Goal: Information Seeking & Learning: Learn about a topic

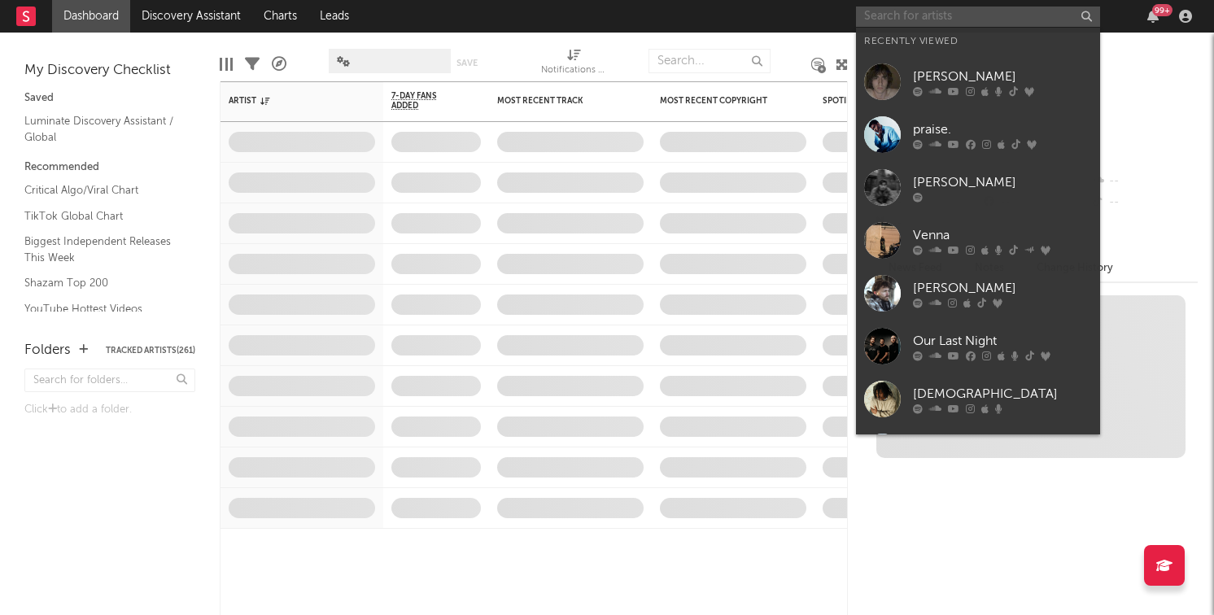
click at [904, 19] on input "text" at bounding box center [978, 17] width 244 height 20
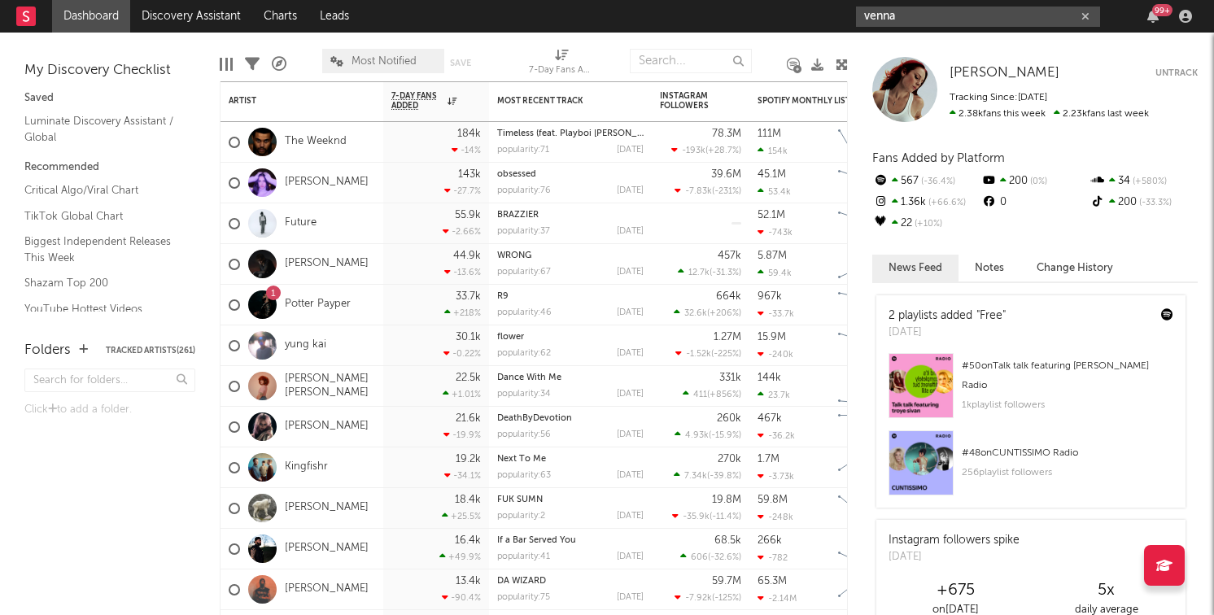
type input "venna"
click at [886, 26] on div "venna 99 +" at bounding box center [1027, 16] width 342 height 33
click at [890, 24] on input "venna" at bounding box center [978, 17] width 244 height 20
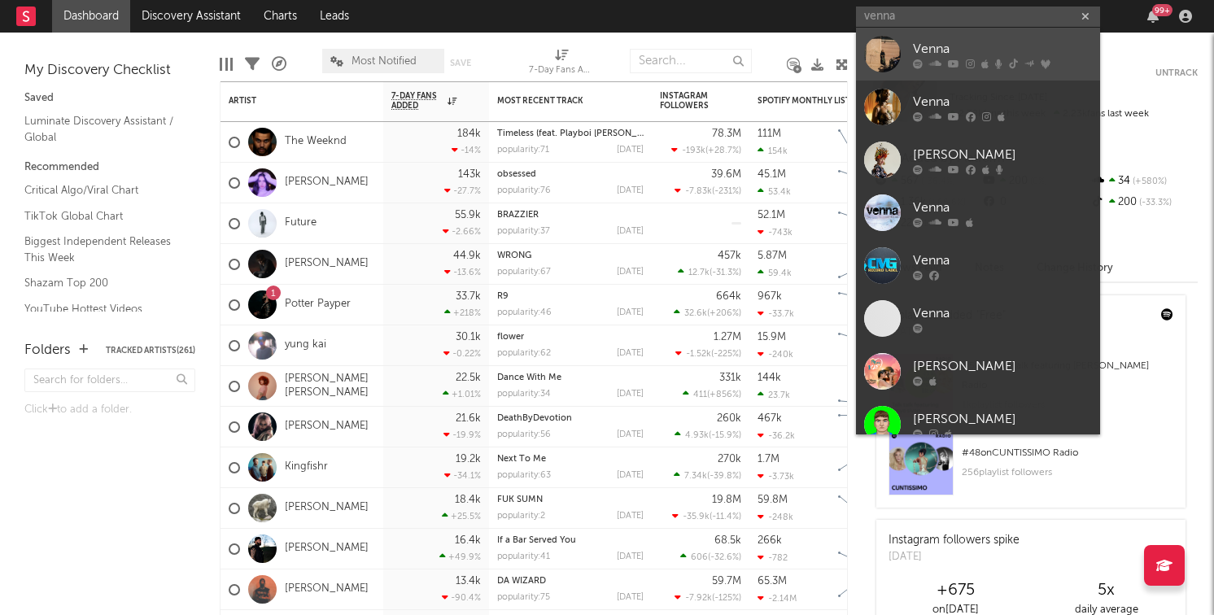
click at [891, 55] on div at bounding box center [882, 54] width 37 height 37
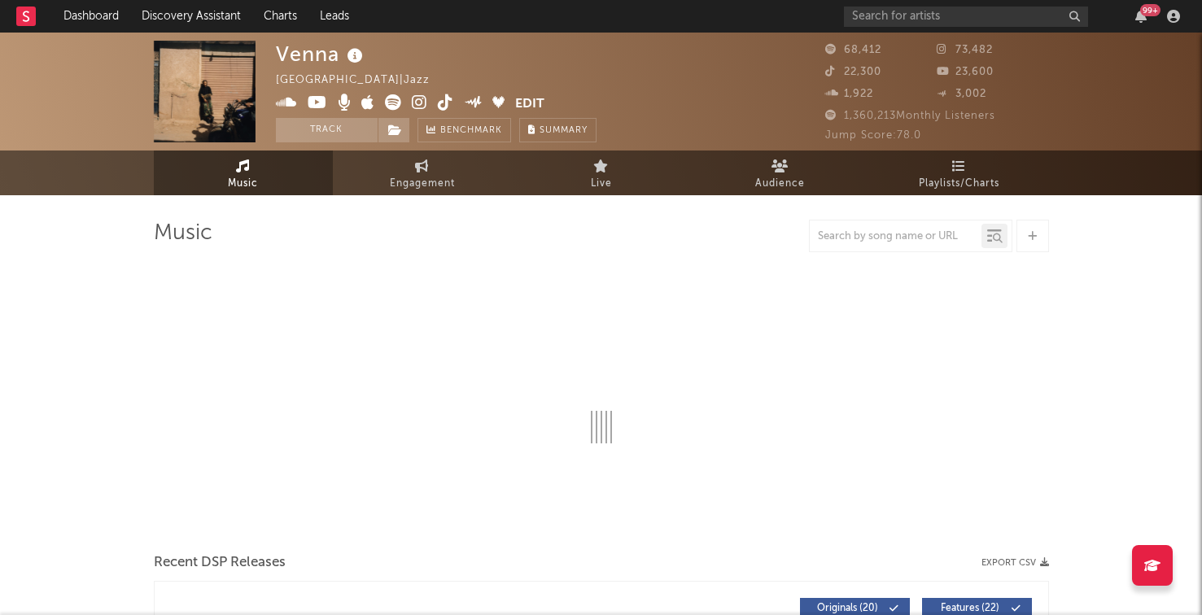
select select "6m"
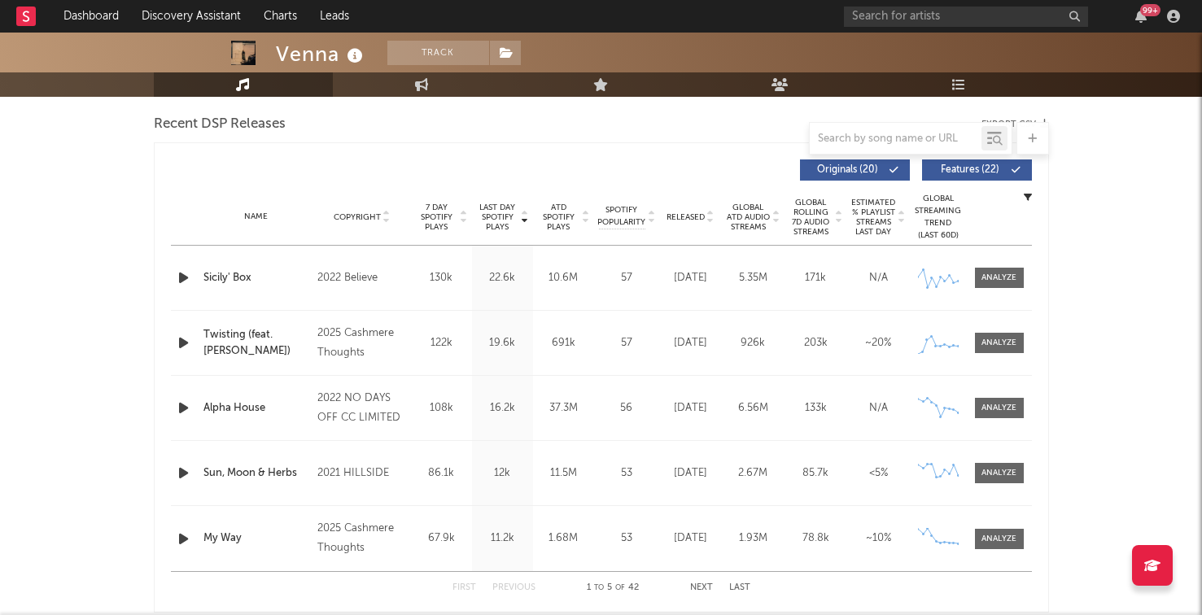
scroll to position [568, 0]
click at [182, 280] on icon "button" at bounding box center [183, 277] width 17 height 20
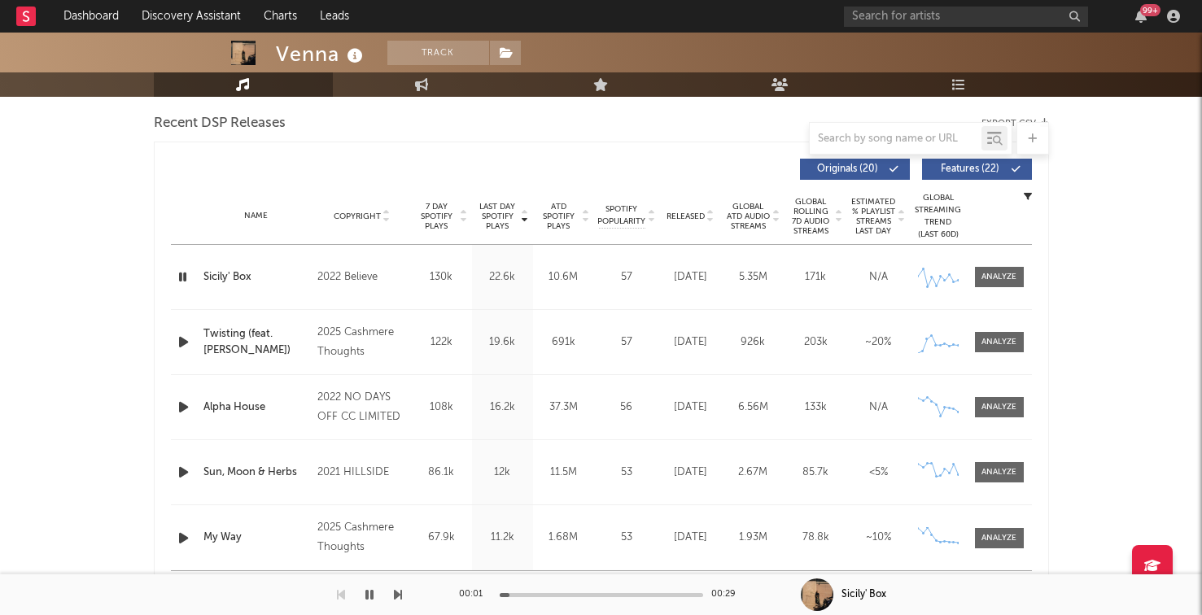
click at [685, 219] on span "Released" at bounding box center [686, 217] width 38 height 10
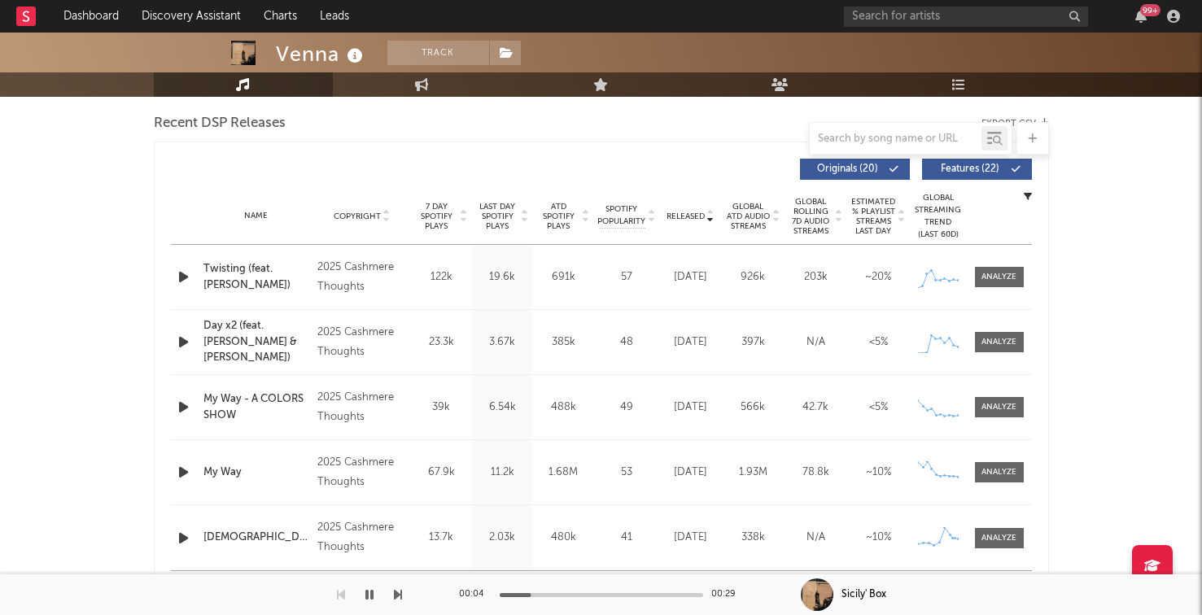
click at [182, 278] on icon "button" at bounding box center [183, 277] width 17 height 20
click at [182, 466] on icon "button" at bounding box center [183, 472] width 17 height 20
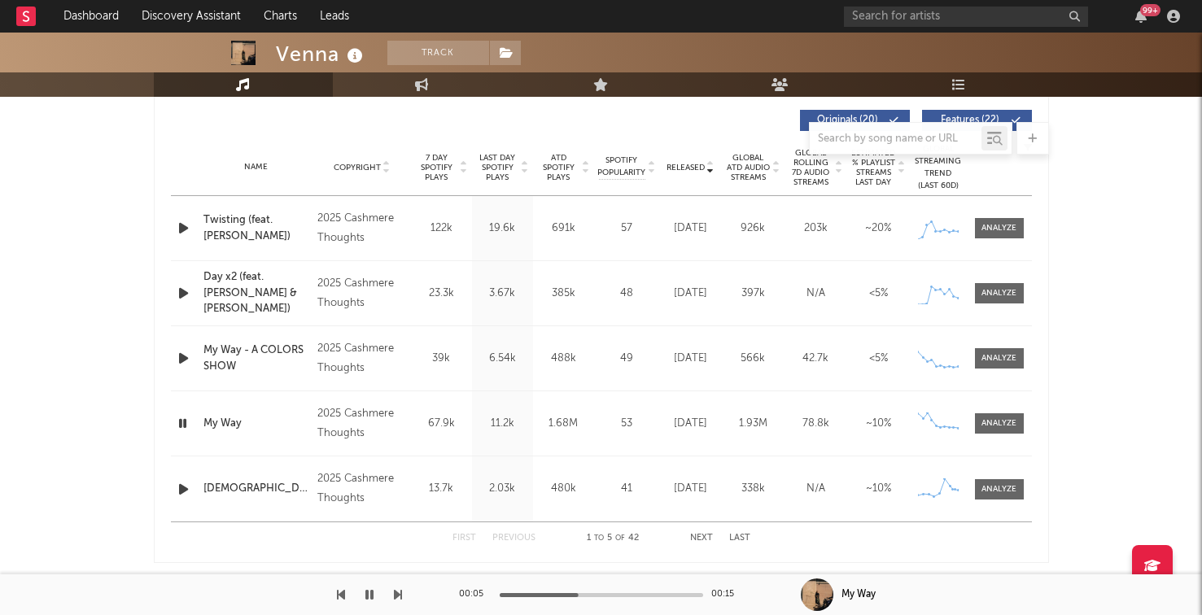
click at [700, 539] on button "Next" at bounding box center [701, 538] width 23 height 9
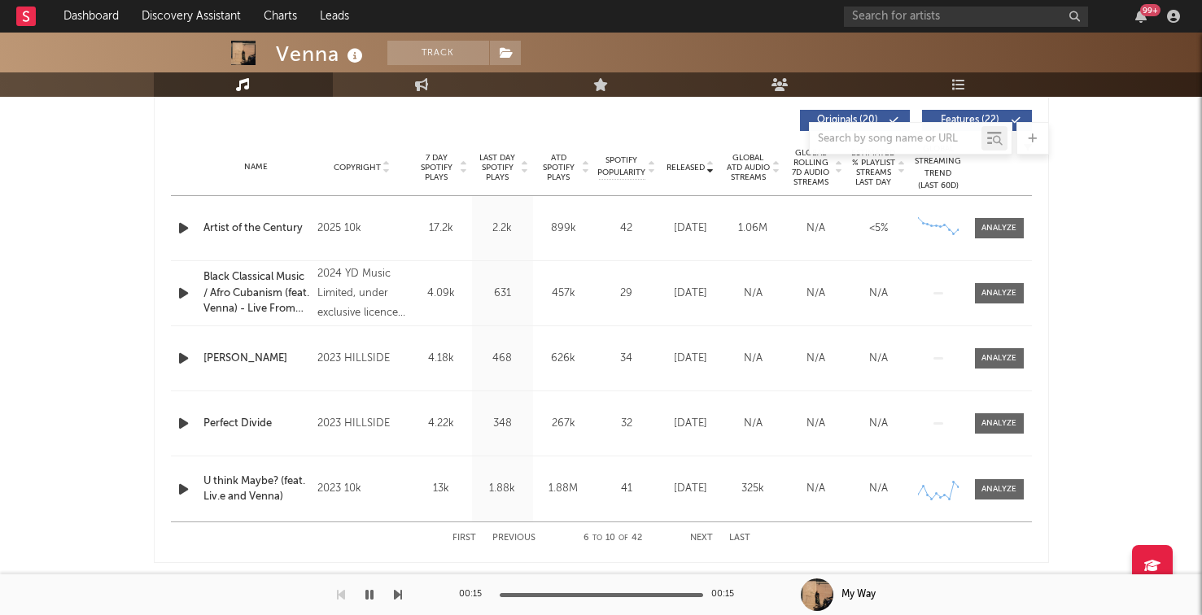
click at [515, 540] on button "Previous" at bounding box center [513, 538] width 43 height 9
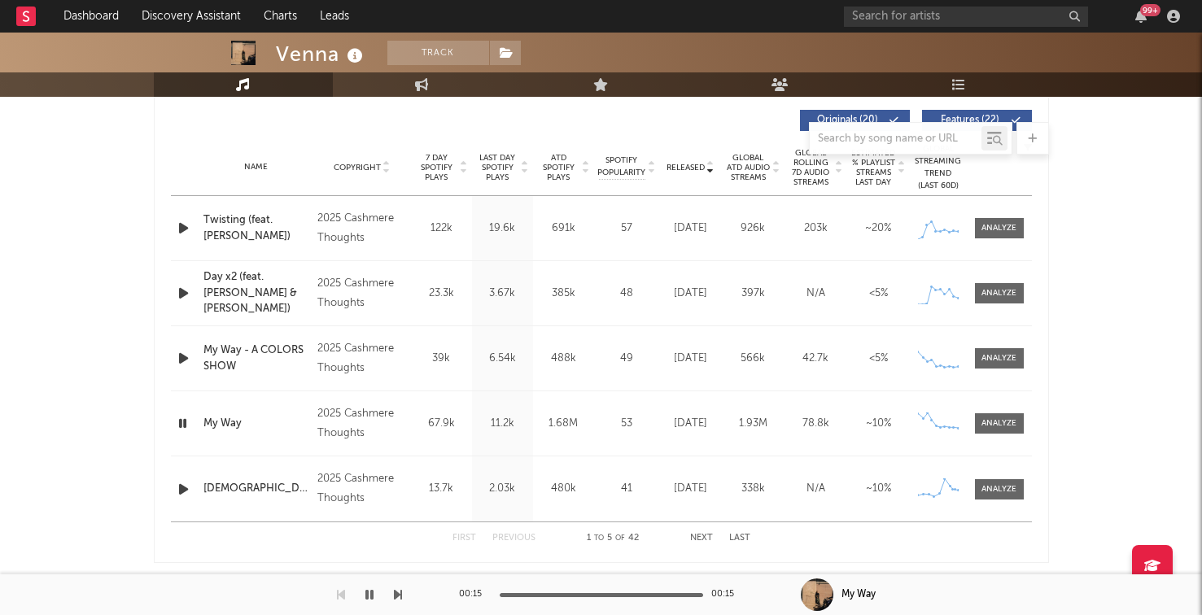
click at [189, 361] on icon "button" at bounding box center [183, 358] width 17 height 20
click at [692, 539] on button "Next" at bounding box center [701, 538] width 23 height 9
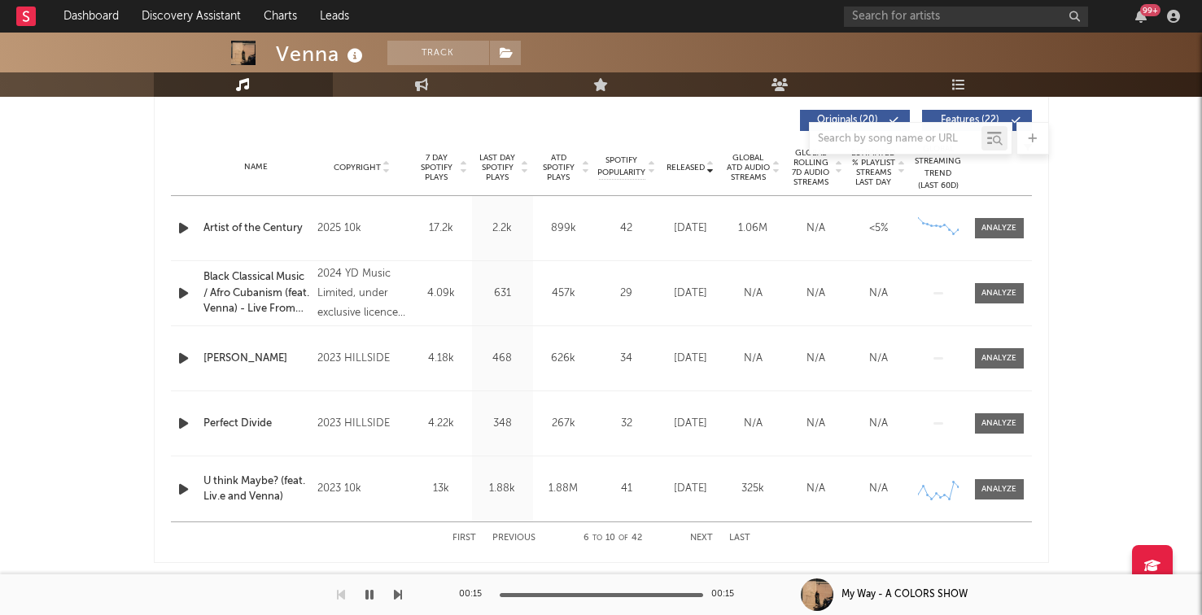
click at [509, 534] on button "Previous" at bounding box center [513, 538] width 43 height 9
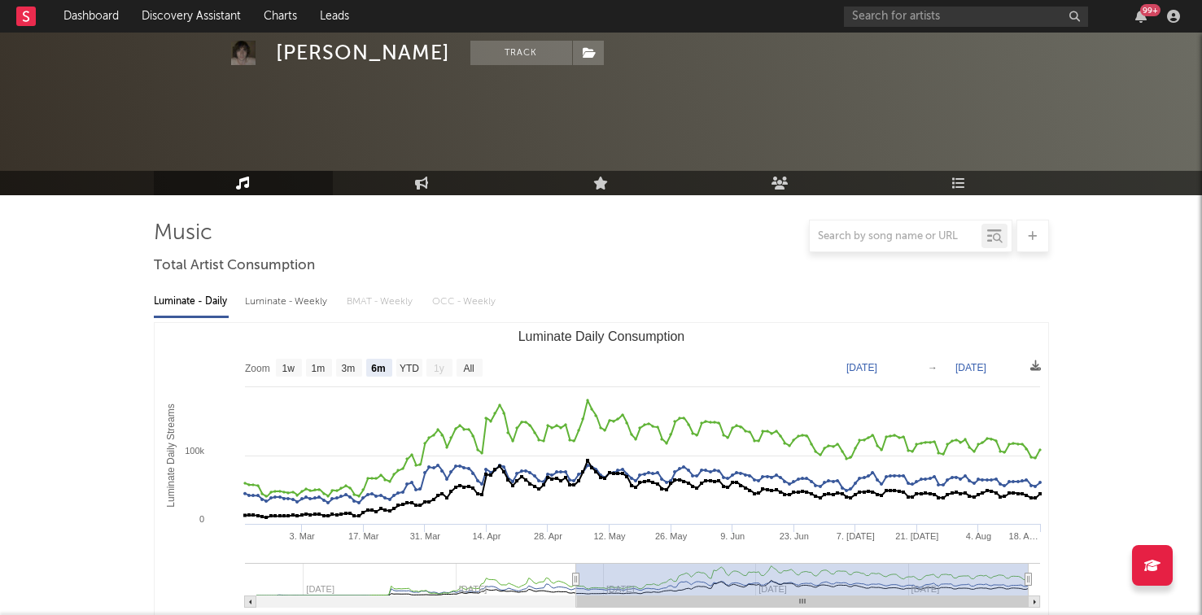
select select "6m"
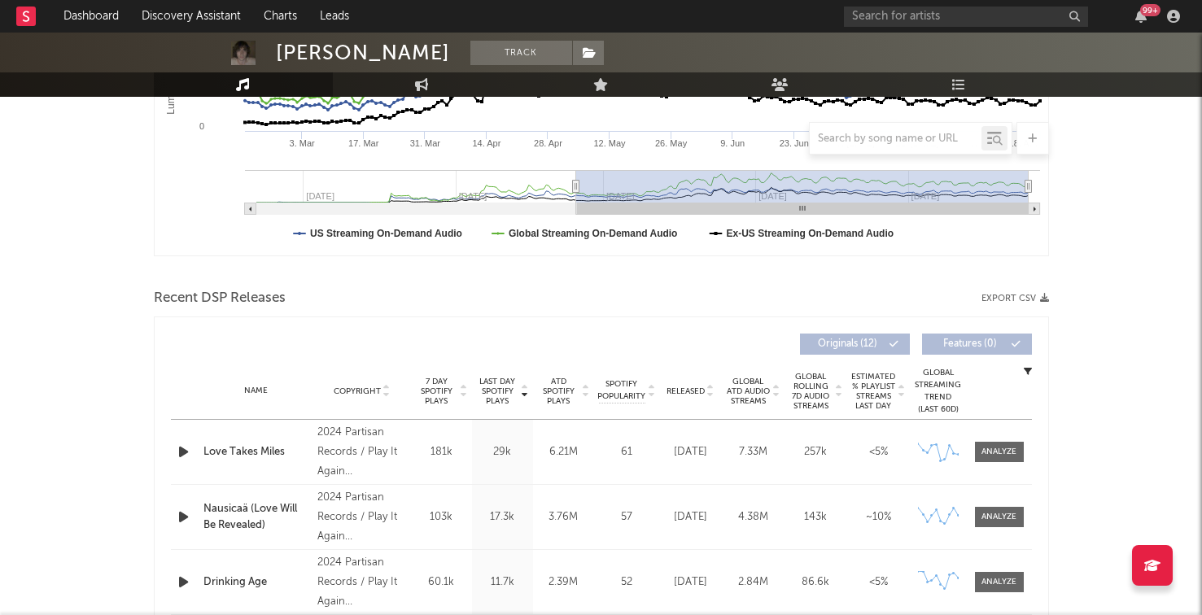
scroll to position [409, 0]
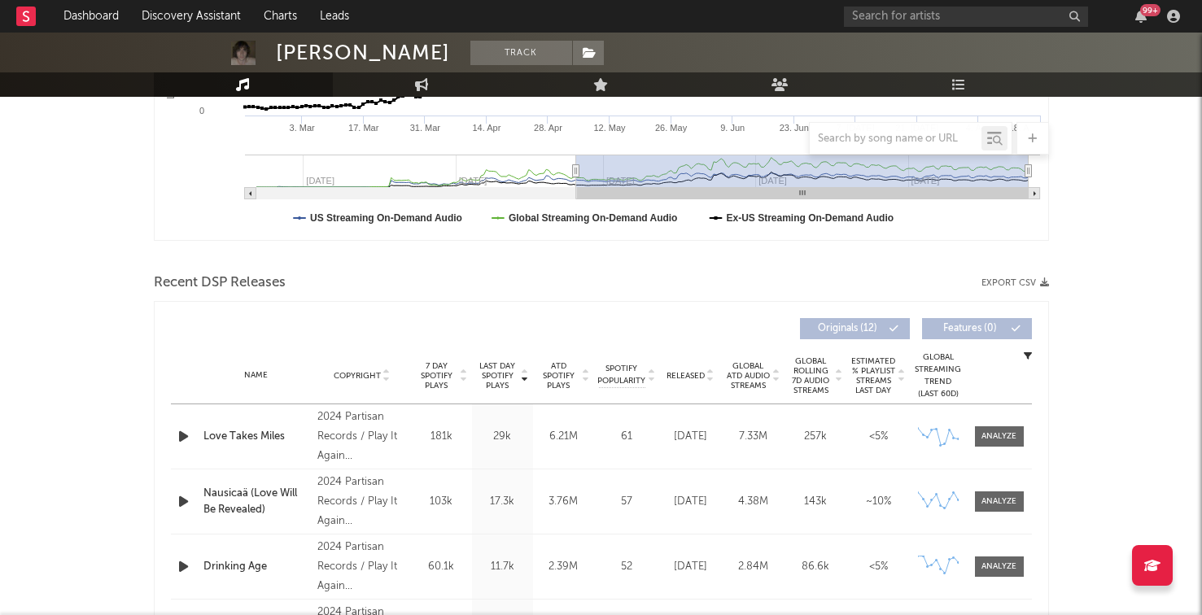
click at [191, 440] on icon "button" at bounding box center [183, 437] width 17 height 20
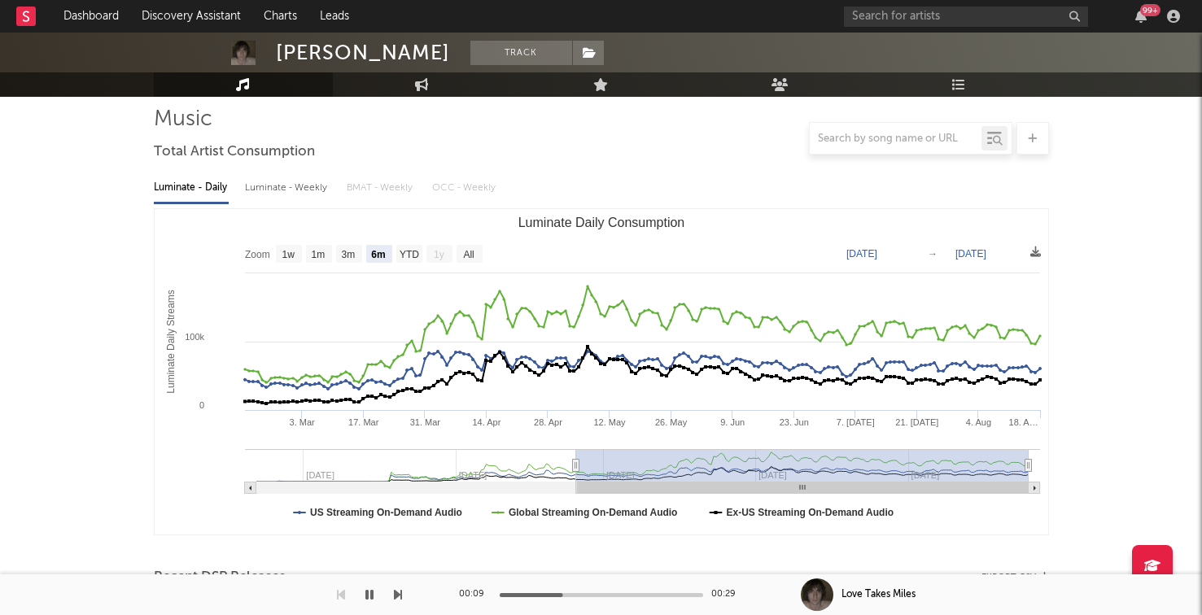
scroll to position [0, 0]
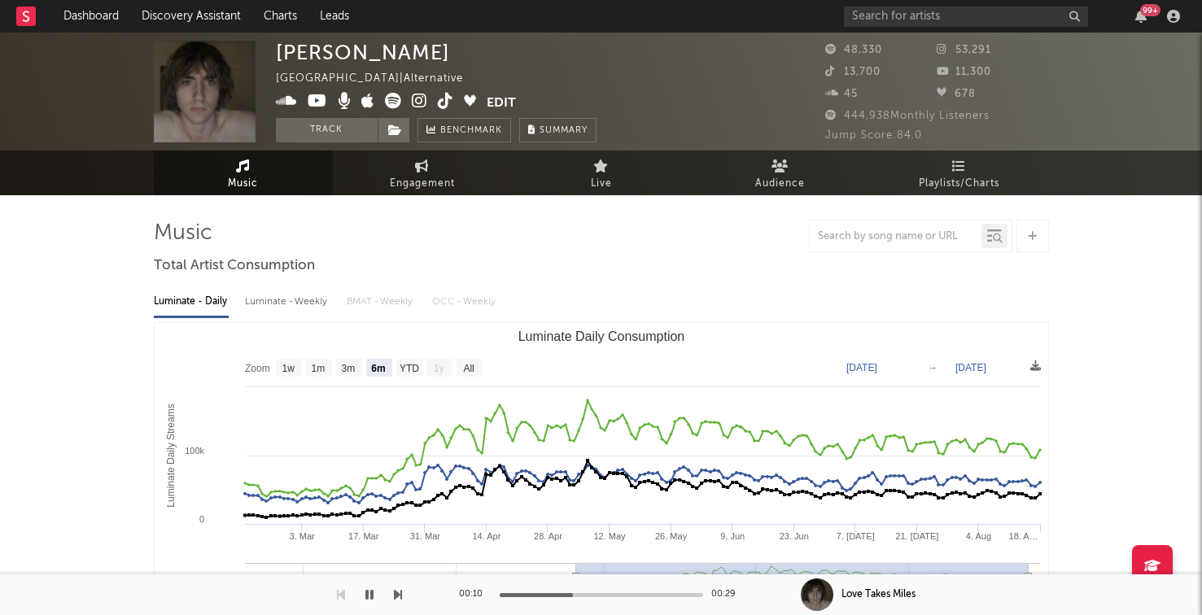
click at [418, 109] on link at bounding box center [419, 102] width 15 height 16
